Goal: Transaction & Acquisition: Register for event/course

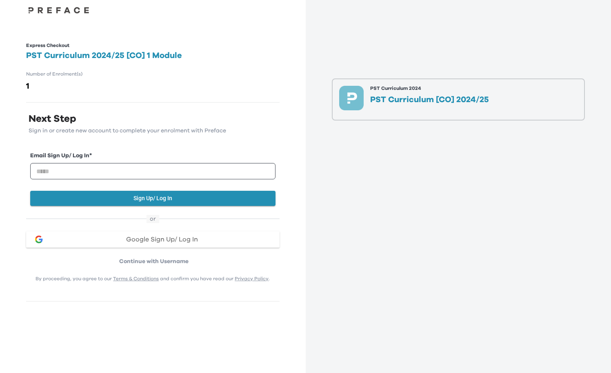
click at [140, 242] on span "Google Sign Up/ Log In" at bounding box center [162, 239] width 72 height 7
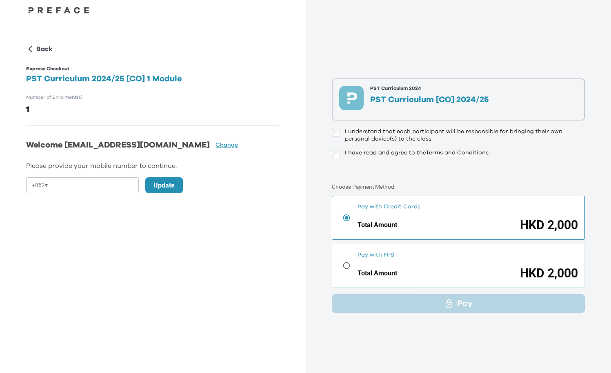
click at [157, 80] on h2 "PST Curriculum 2024/25 [CO] 1 Module" at bounding box center [152, 78] width 253 height 11
click at [453, 225] on div "Total Amount HKD 2,000" at bounding box center [467, 225] width 220 height 16
click at [104, 191] on input "tel" at bounding box center [95, 185] width 88 height 16
type input "********"
click at [162, 191] on button "Update" at bounding box center [164, 185] width 38 height 16
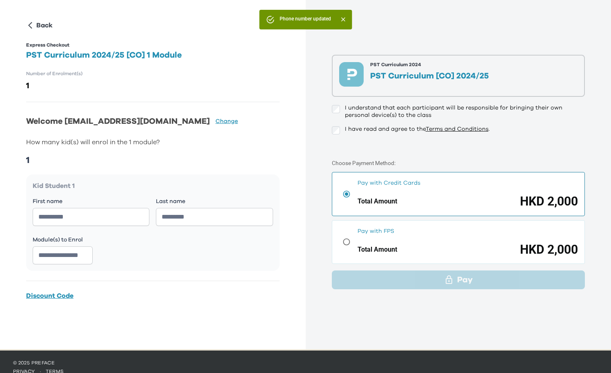
scroll to position [35, 0]
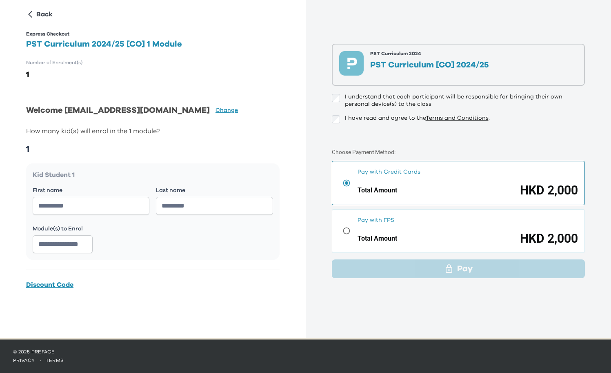
click at [495, 235] on div "Total Amount HKD 2,000" at bounding box center [467, 239] width 220 height 16
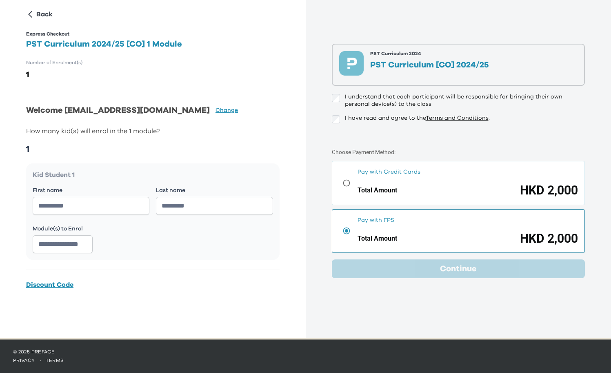
click at [473, 188] on div "Total Amount HKD 2,000" at bounding box center [467, 190] width 220 height 16
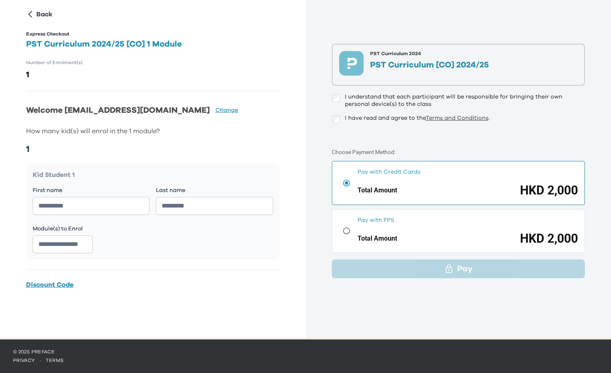
click at [465, 117] on link "Terms and Conditions" at bounding box center [457, 118] width 63 height 6
click at [312, 91] on div "PST Curriculum 2024 PST Curriculum [CO] 2024/25 I understand that each particip…" at bounding box center [459, 151] width 306 height 373
click at [342, 117] on div "I have read and agree to the Terms and Conditions ." at bounding box center [458, 119] width 253 height 10
click at [71, 205] on input "text" at bounding box center [91, 206] width 117 height 18
type input "**"
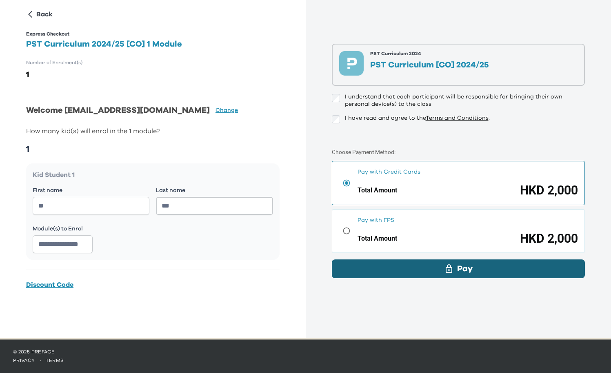
type input "***"
click at [435, 273] on div "Pay" at bounding box center [458, 268] width 240 height 12
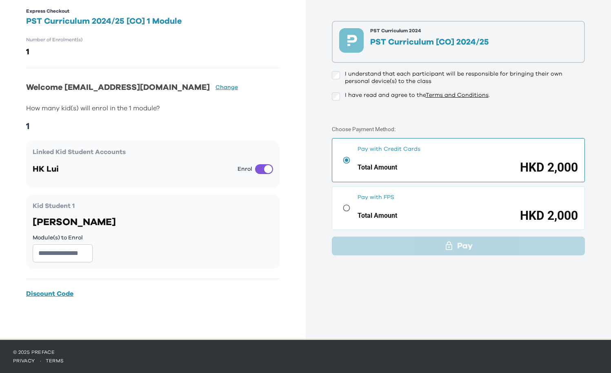
scroll to position [35, 0]
